Goal: Task Accomplishment & Management: Manage account settings

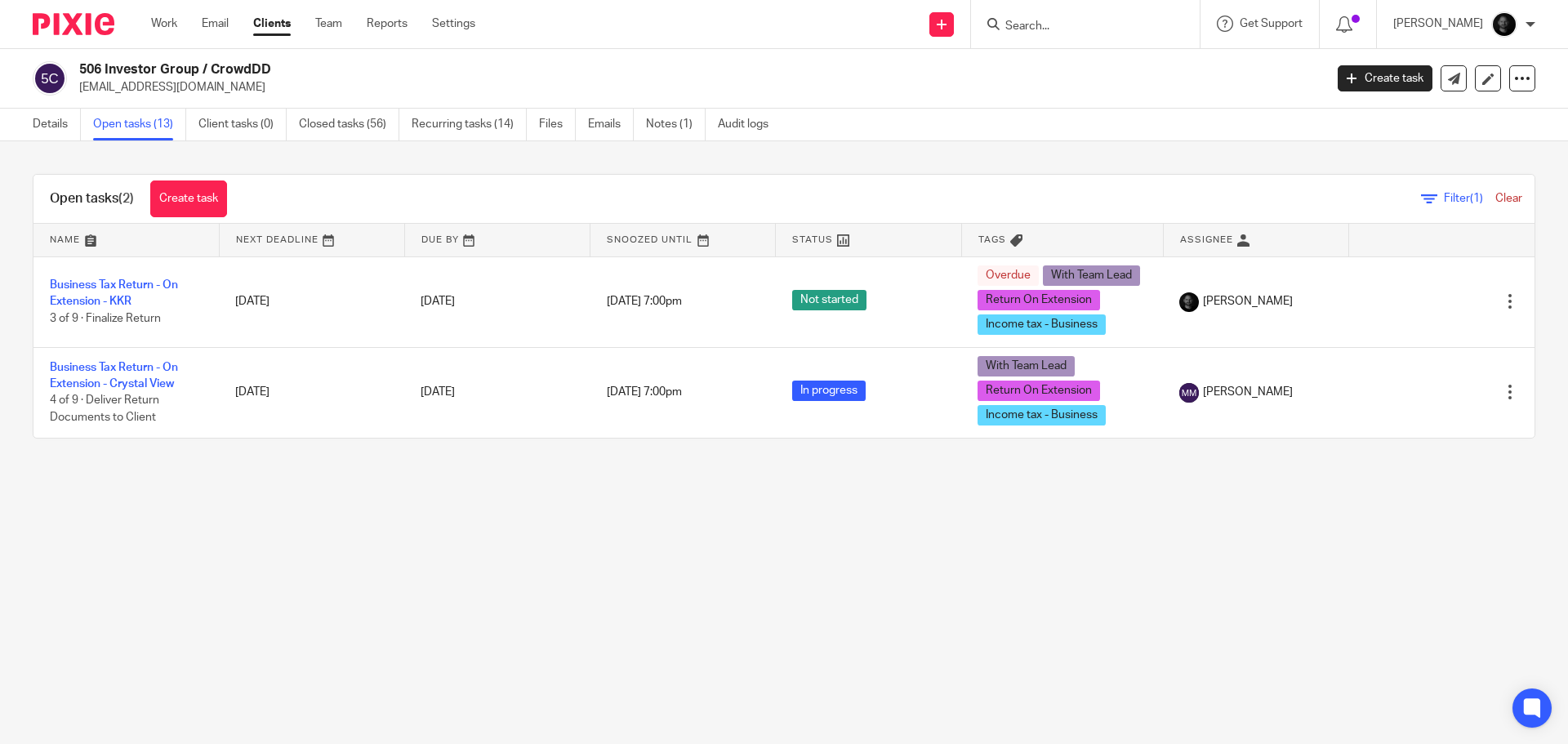
click at [1495, 196] on link "Clear" at bounding box center [1508, 198] width 27 height 11
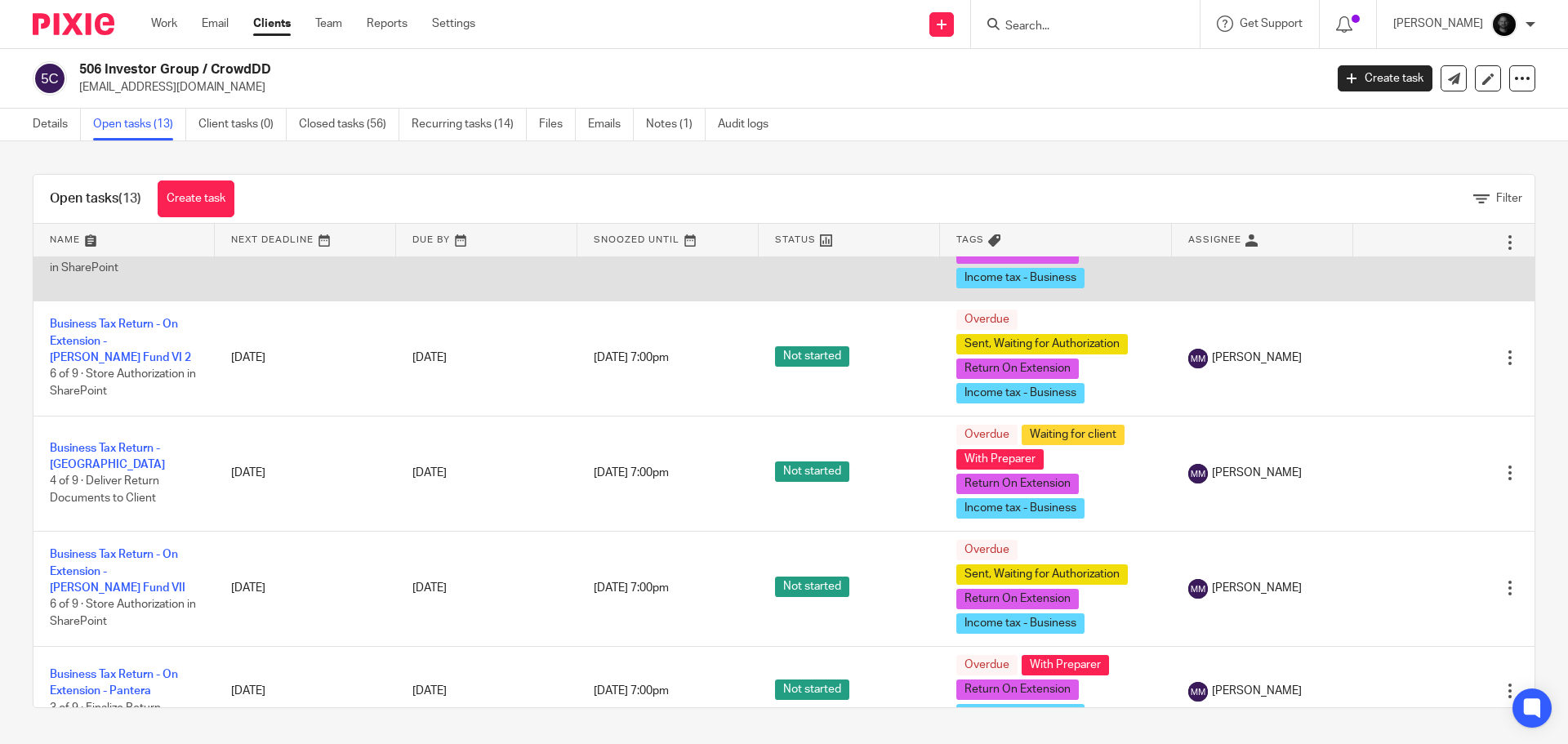
scroll to position [327, 0]
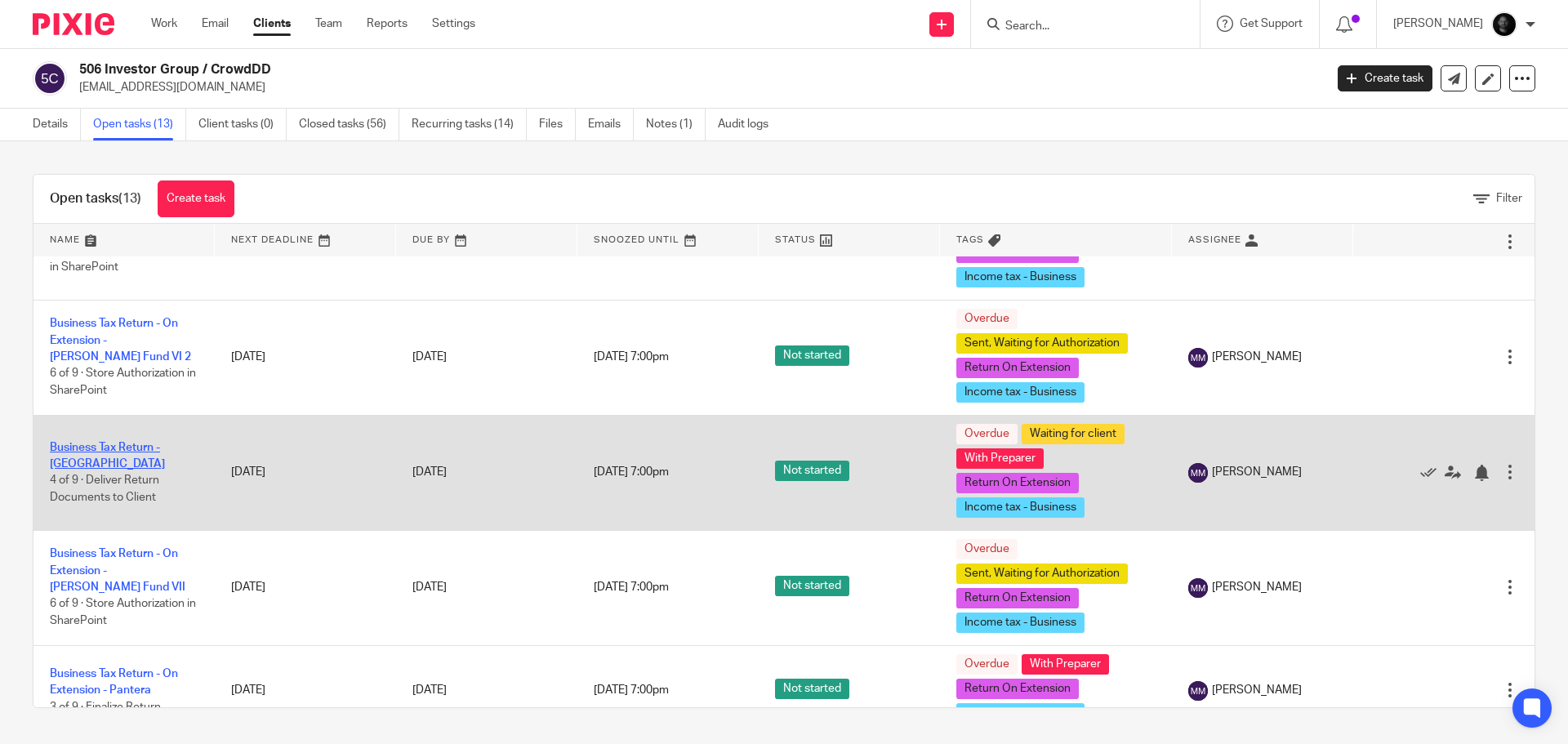
click at [70, 448] on link "Business Tax Return - Naples" at bounding box center [107, 456] width 115 height 28
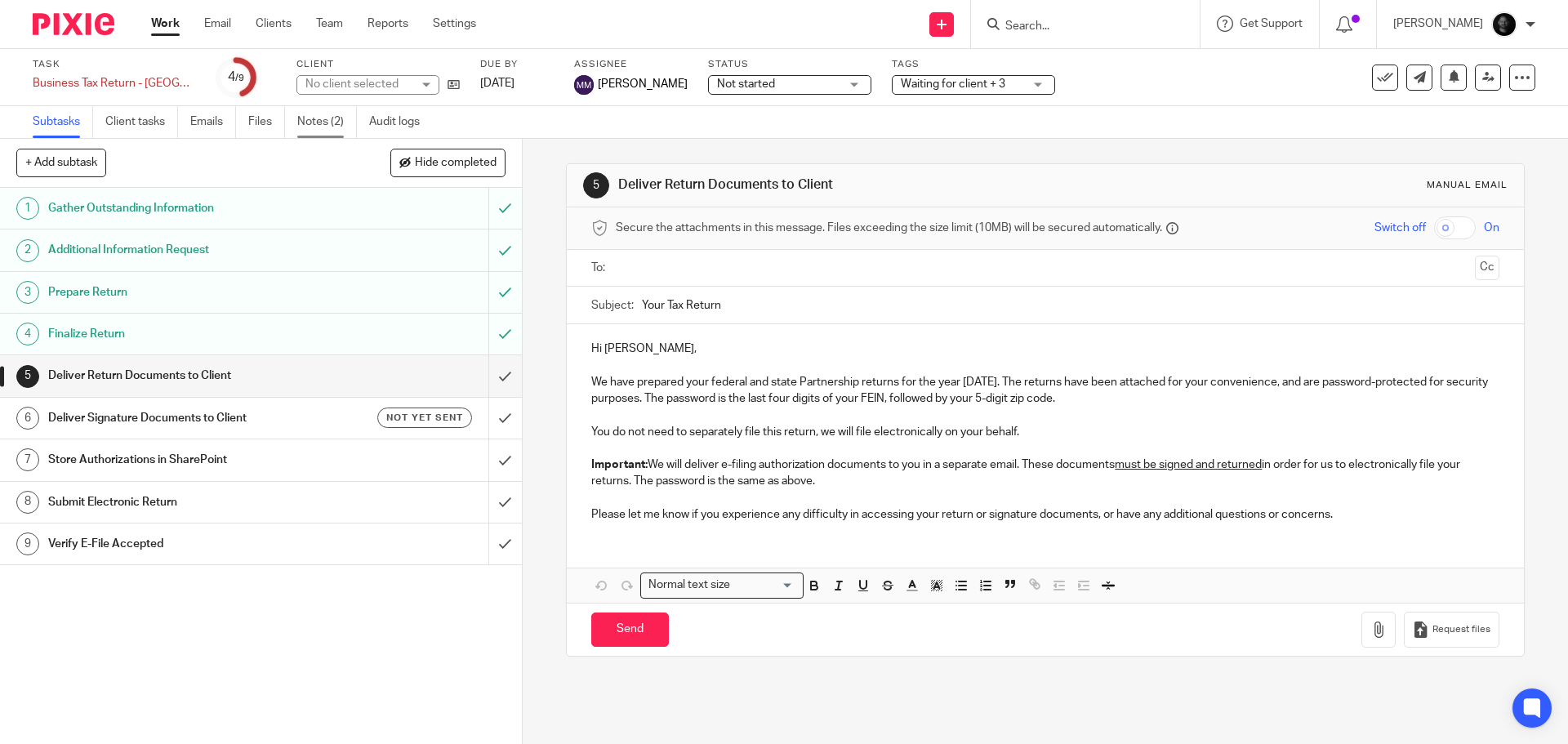
click at [332, 129] on link "Notes (2)" at bounding box center [328, 122] width 60 height 32
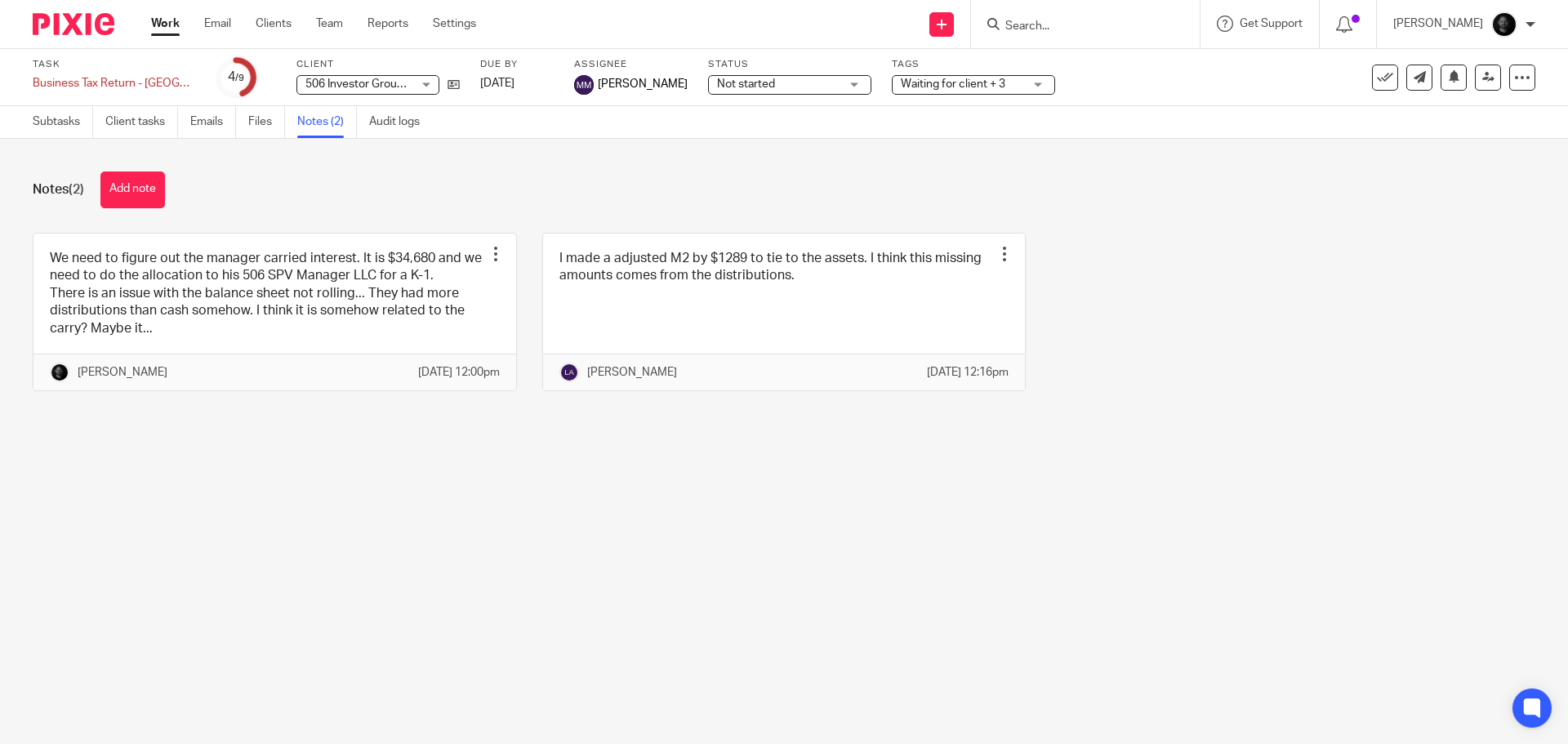
click at [922, 82] on span "Waiting for client + 3" at bounding box center [953, 84] width 105 height 11
click at [595, 188] on div "Notes (2) Add note" at bounding box center [784, 190] width 1502 height 37
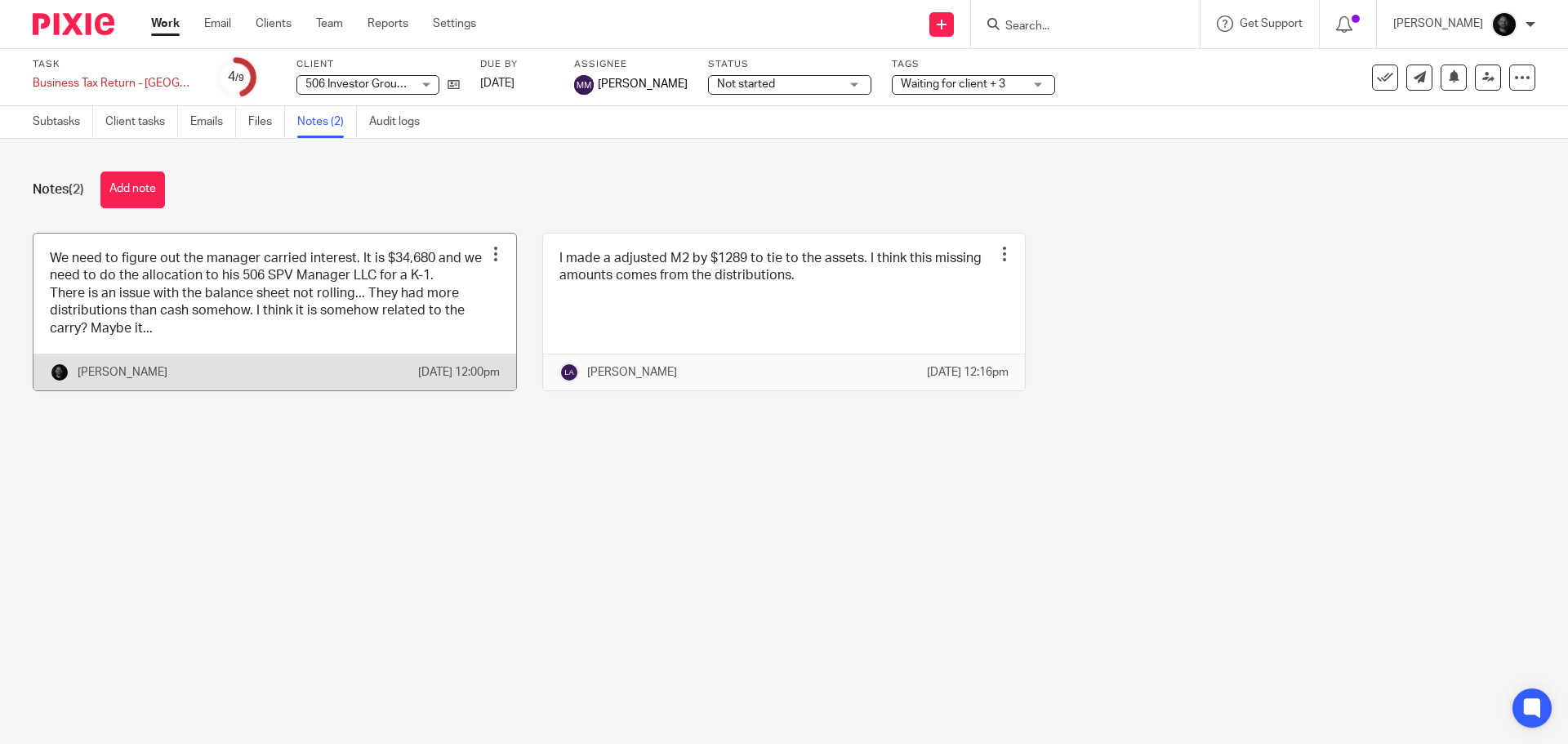
click at [313, 286] on link at bounding box center [275, 312] width 482 height 157
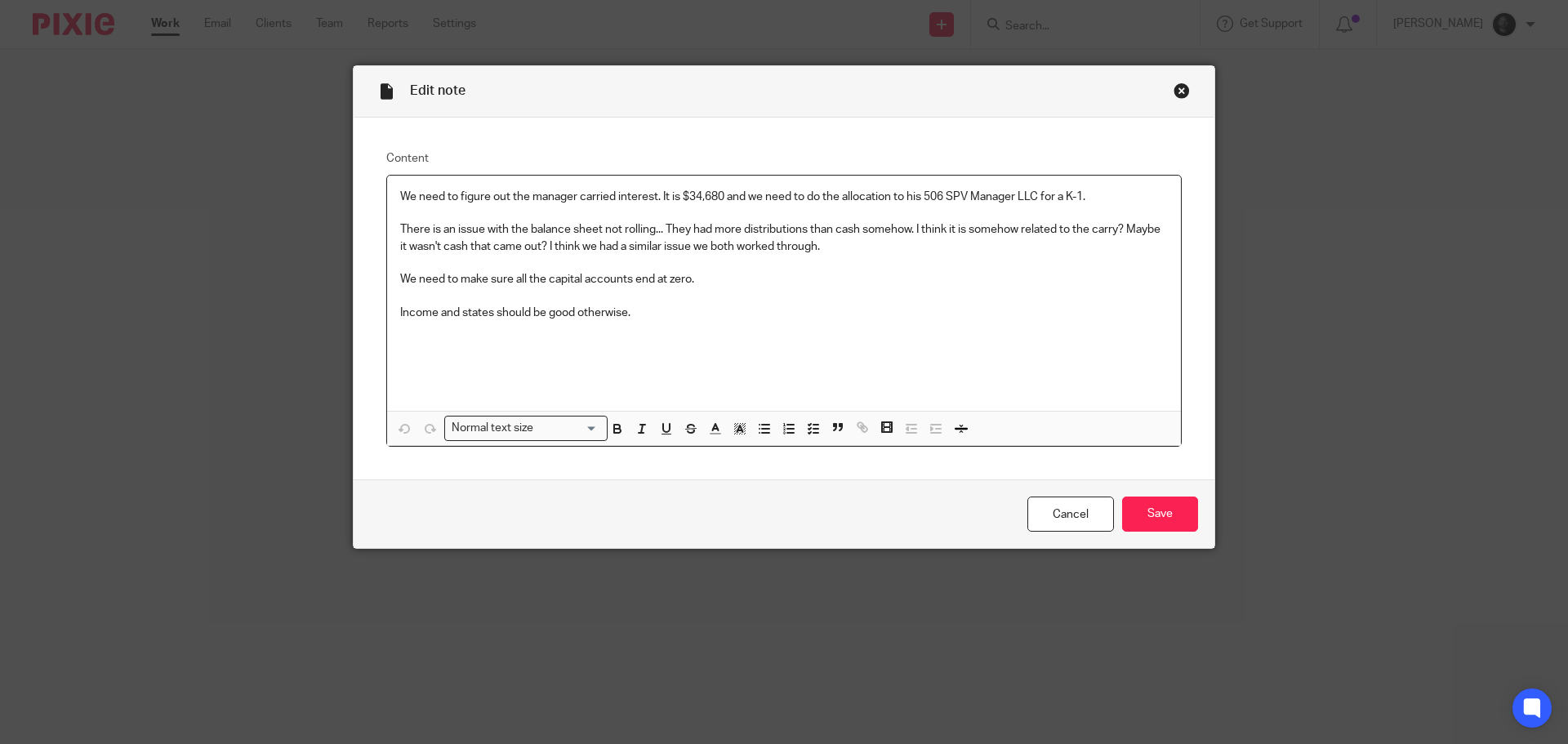
click at [1175, 87] on div "Close this dialog window" at bounding box center [1182, 91] width 17 height 17
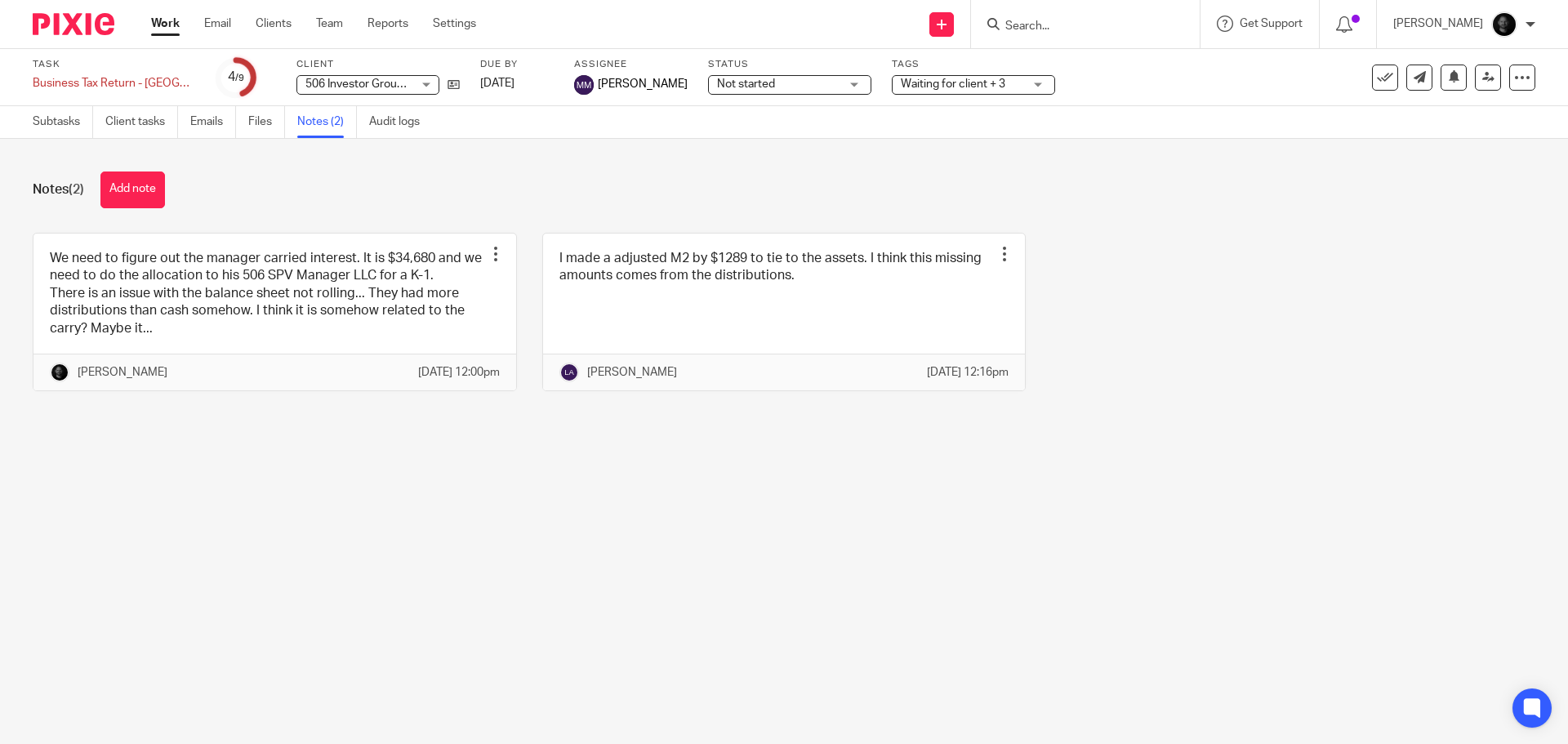
click at [926, 85] on span "Waiting for client + 3" at bounding box center [953, 84] width 105 height 11
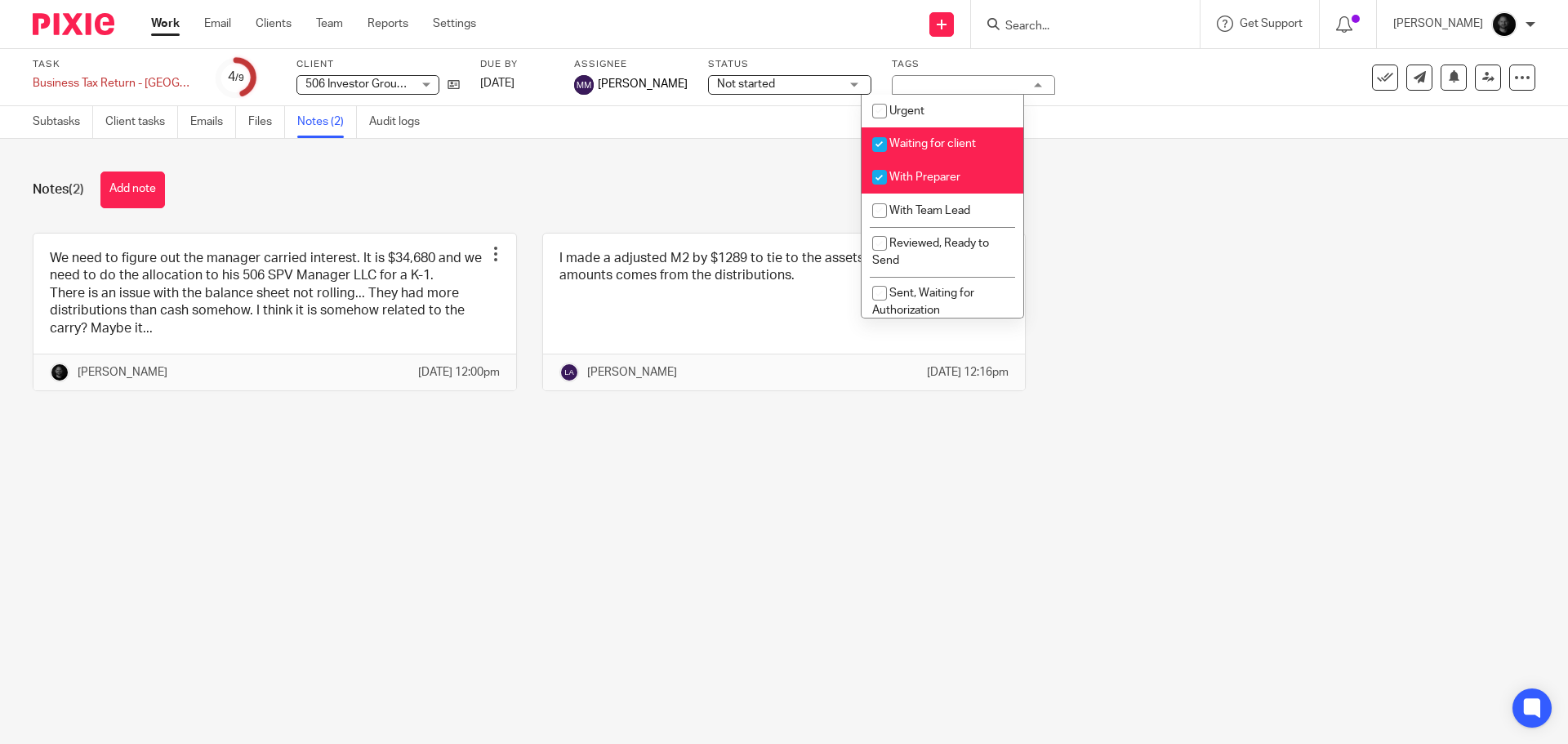
click at [920, 144] on span "Waiting for client" at bounding box center [932, 144] width 86 height 11
checkbox input "false"
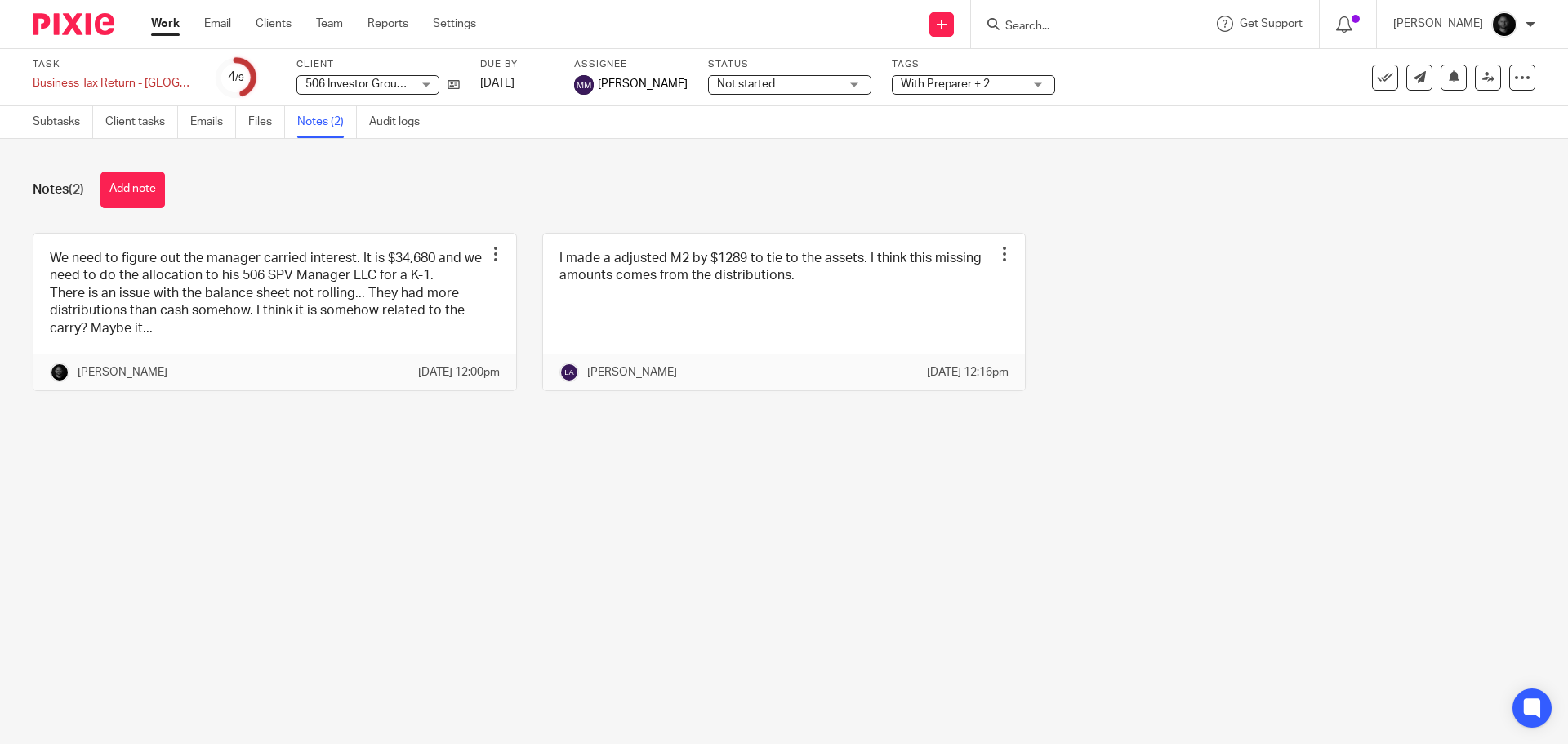
click at [1051, 176] on div "Notes (2) Add note" at bounding box center [784, 190] width 1502 height 37
